Goal: Information Seeking & Learning: Learn about a topic

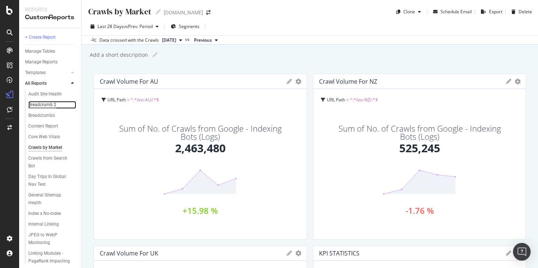
click at [42, 104] on div "Breadcrumb 2" at bounding box center [42, 105] width 28 height 8
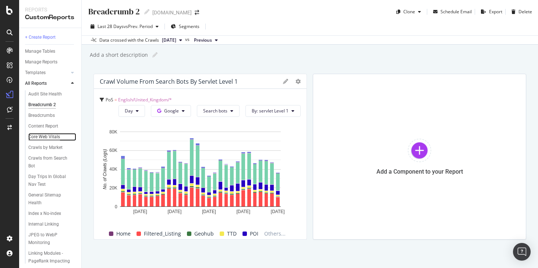
click at [31, 136] on div "Core Web Vitals" at bounding box center [44, 137] width 32 height 8
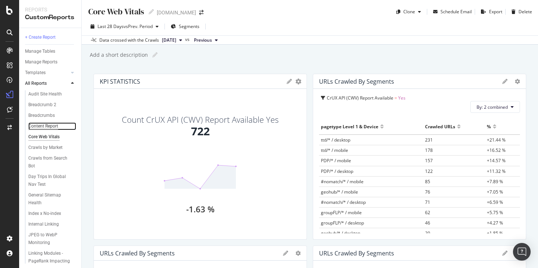
click at [48, 125] on div "Content Report" at bounding box center [43, 126] width 30 height 8
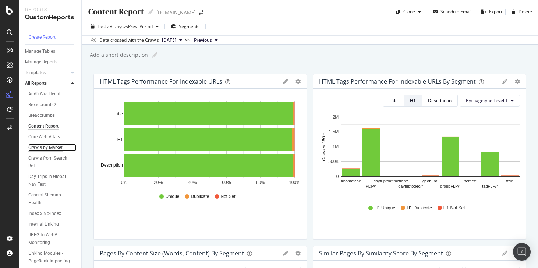
click at [40, 151] on div "Crawls by Market" at bounding box center [45, 148] width 34 height 8
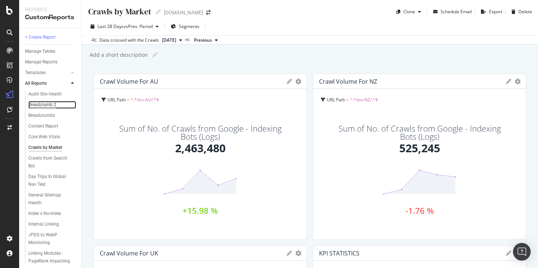
click at [50, 107] on div "Breadcrumb 2" at bounding box center [42, 105] width 28 height 8
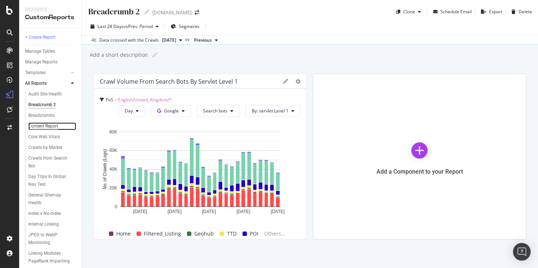
click at [42, 126] on div "Content Report" at bounding box center [43, 126] width 30 height 8
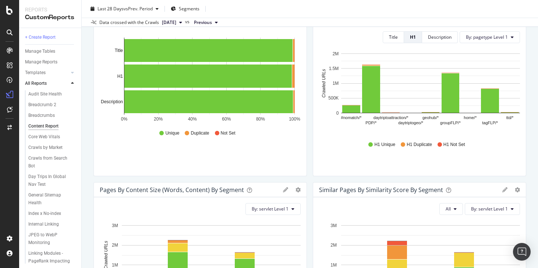
scroll to position [64, 0]
click at [44, 113] on div "Breadcrumbs" at bounding box center [41, 116] width 27 height 8
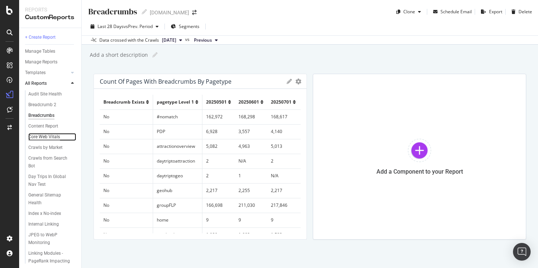
click at [46, 136] on div "Core Web Vitals" at bounding box center [44, 137] width 32 height 8
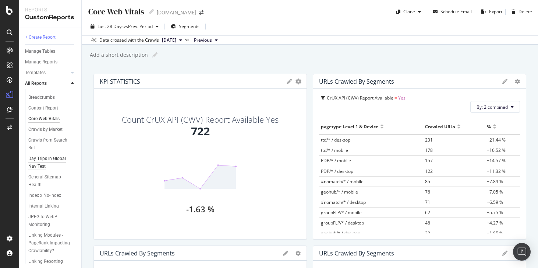
scroll to position [20, 0]
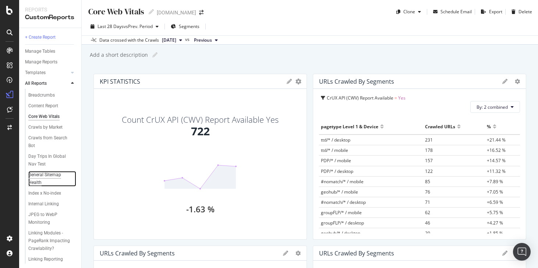
click at [40, 177] on div "General Sitemap Health" at bounding box center [48, 178] width 41 height 15
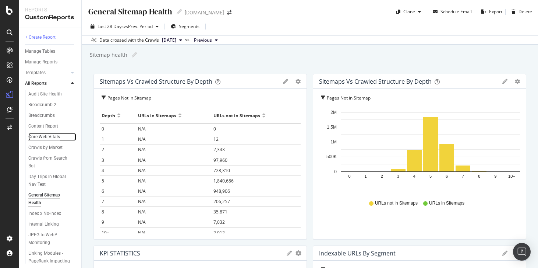
click at [55, 137] on div "Core Web Vitals" at bounding box center [44, 137] width 32 height 8
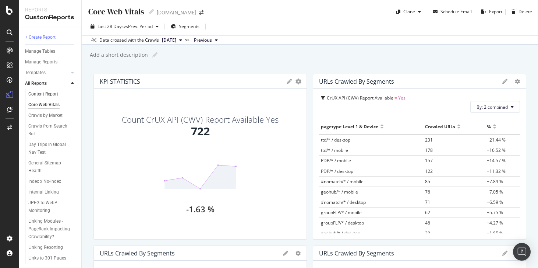
scroll to position [39, 0]
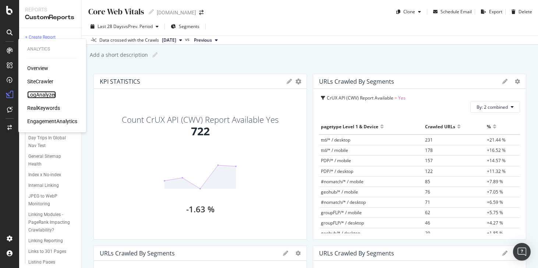
click at [41, 95] on div "LogAnalyzer" at bounding box center [41, 94] width 29 height 7
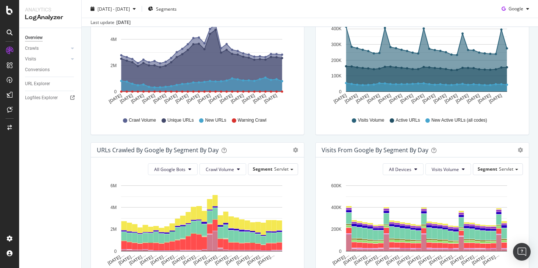
scroll to position [135, 0]
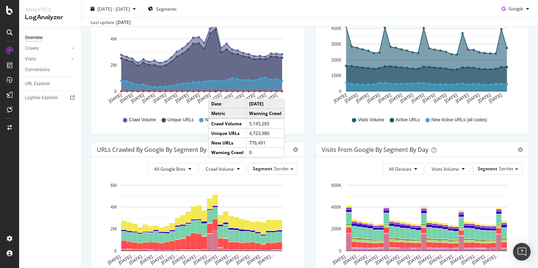
click at [216, 91] on circle "A chart." at bounding box center [216, 91] width 2 height 2
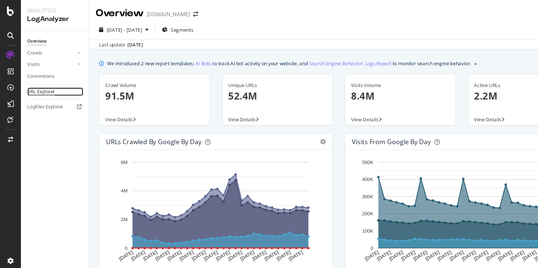
click at [40, 81] on div "URL Explorer" at bounding box center [37, 84] width 25 height 8
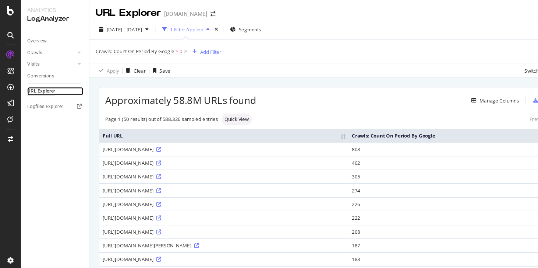
scroll to position [4, 0]
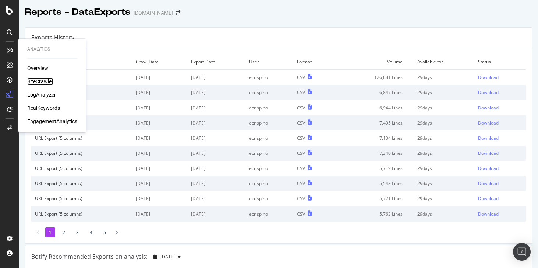
click at [38, 85] on div "SiteCrawler" at bounding box center [40, 81] width 26 height 7
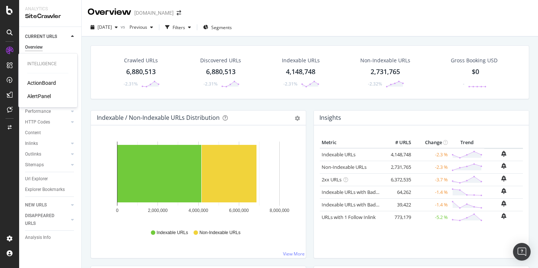
click at [40, 82] on div "ActionBoard" at bounding box center [41, 82] width 29 height 7
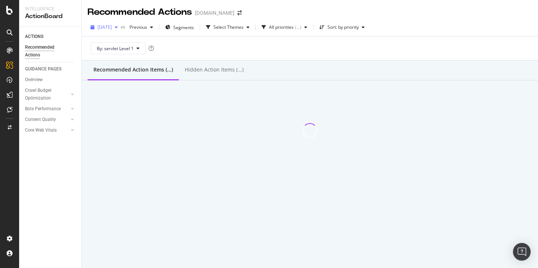
click at [112, 28] on span "[DATE]" at bounding box center [105, 27] width 14 height 6
click at [148, 31] on div "Previous" at bounding box center [141, 27] width 29 height 11
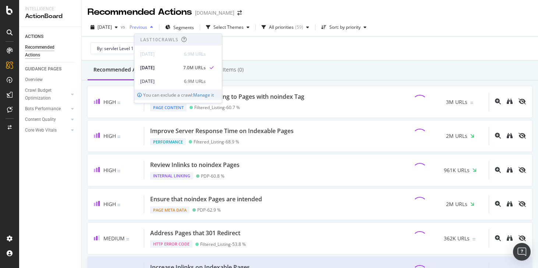
click at [148, 31] on div "Previous" at bounding box center [141, 27] width 29 height 11
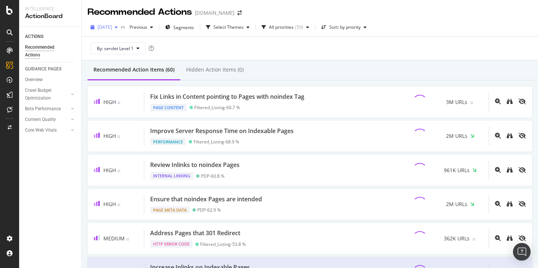
click at [112, 30] on span "[DATE]" at bounding box center [105, 27] width 14 height 6
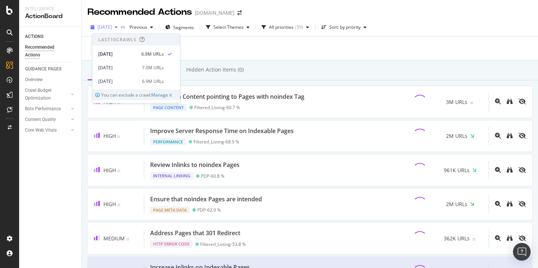
click at [112, 30] on span "[DATE]" at bounding box center [105, 27] width 14 height 6
